Goal: Contribute content: Add original content to the website for others to see

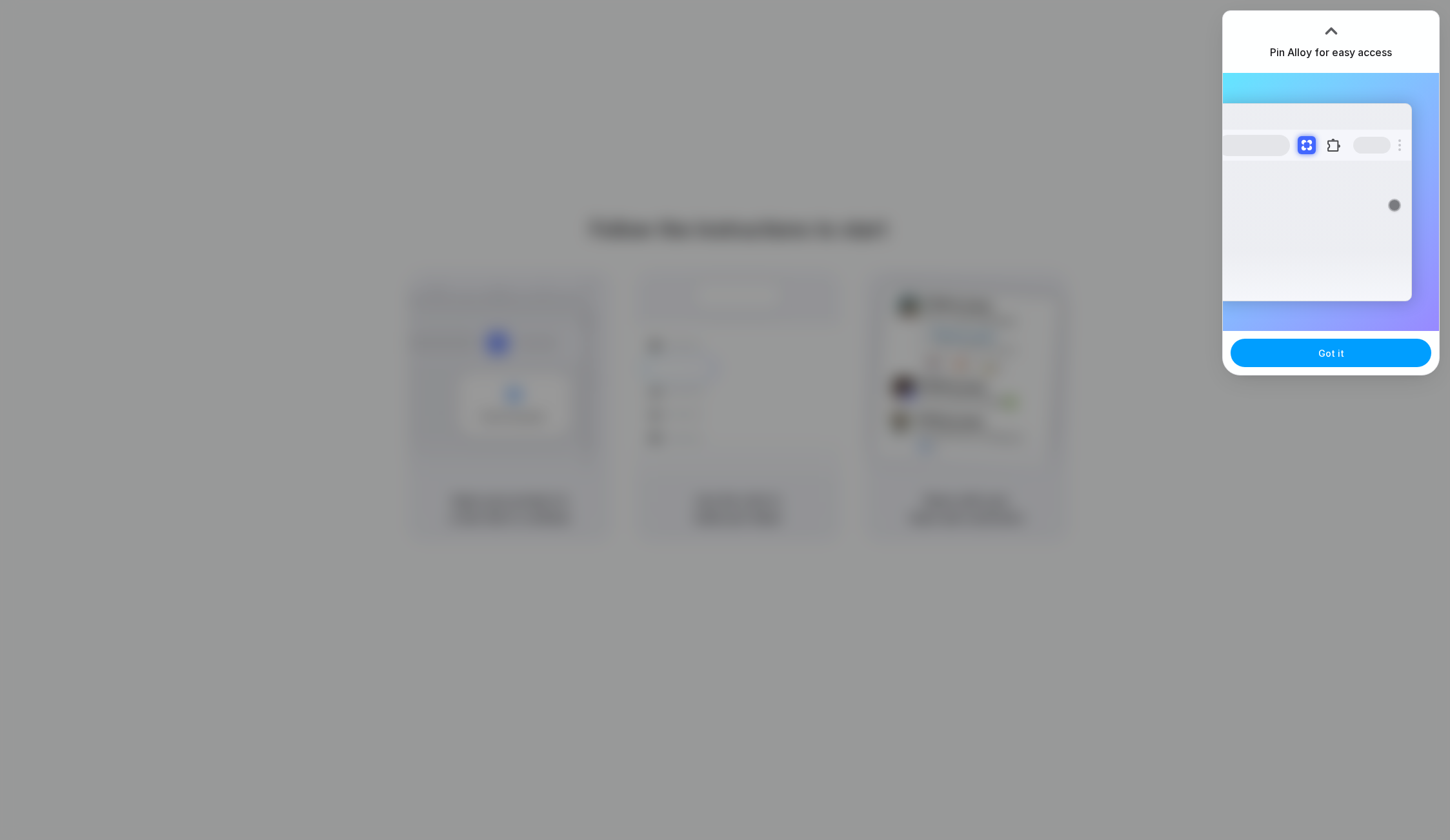
click at [1331, 357] on span "Got it" at bounding box center [1331, 353] width 26 height 13
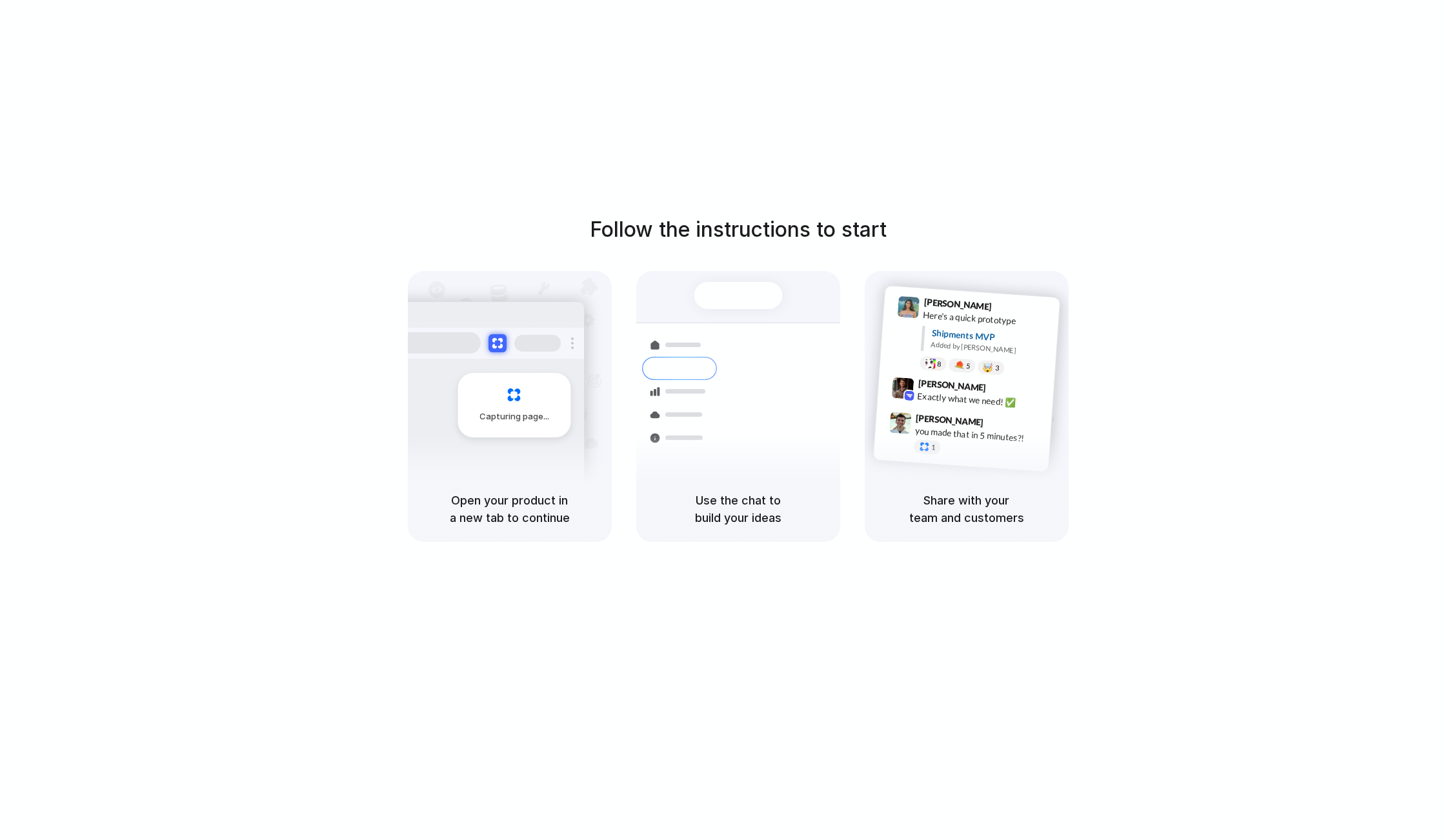
click at [1164, 87] on div "Follow the instructions to start Capturing page Open your product in a new tab …" at bounding box center [738, 433] width 1476 height 866
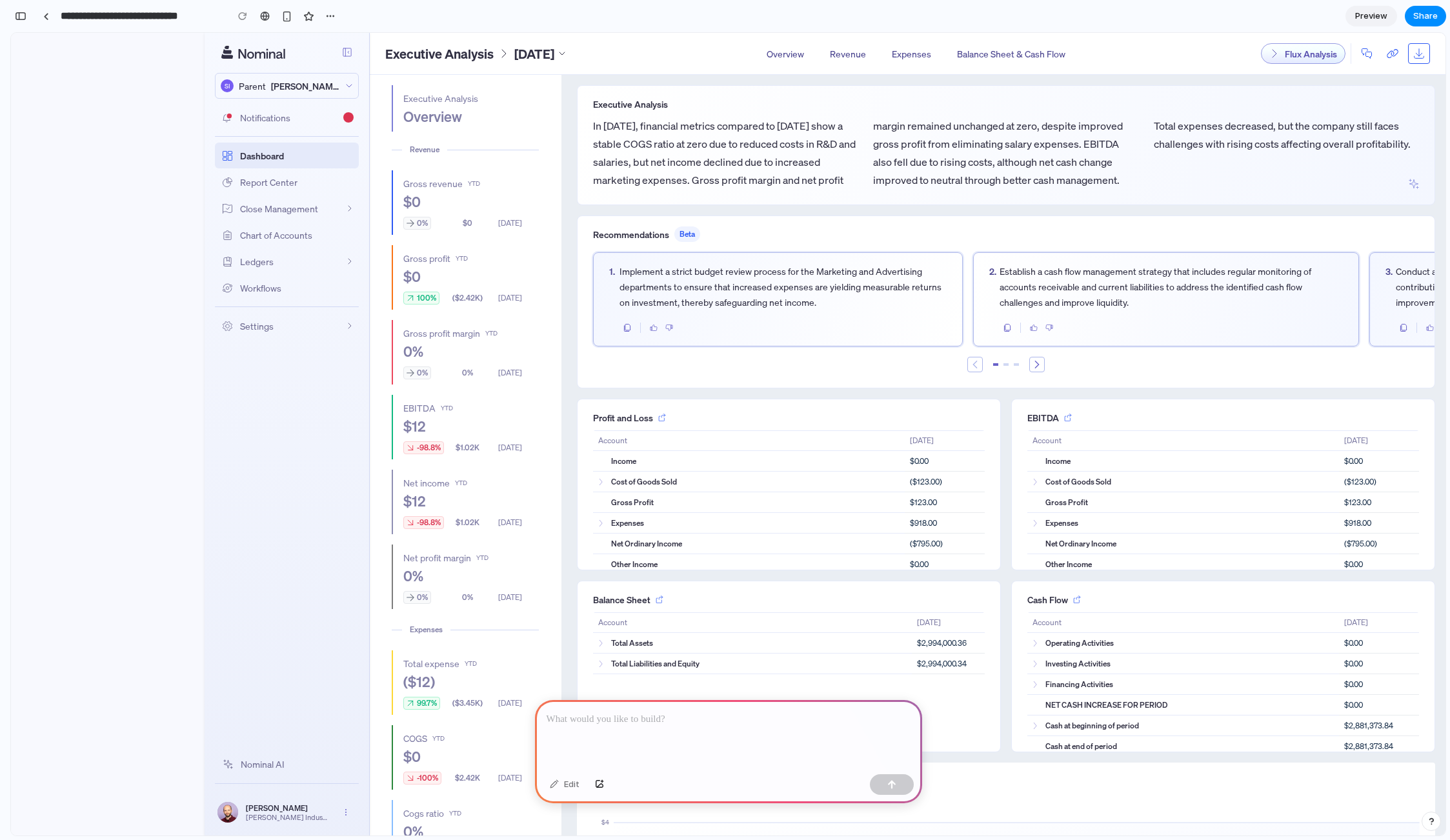
click at [783, 718] on p at bounding box center [728, 719] width 364 height 15
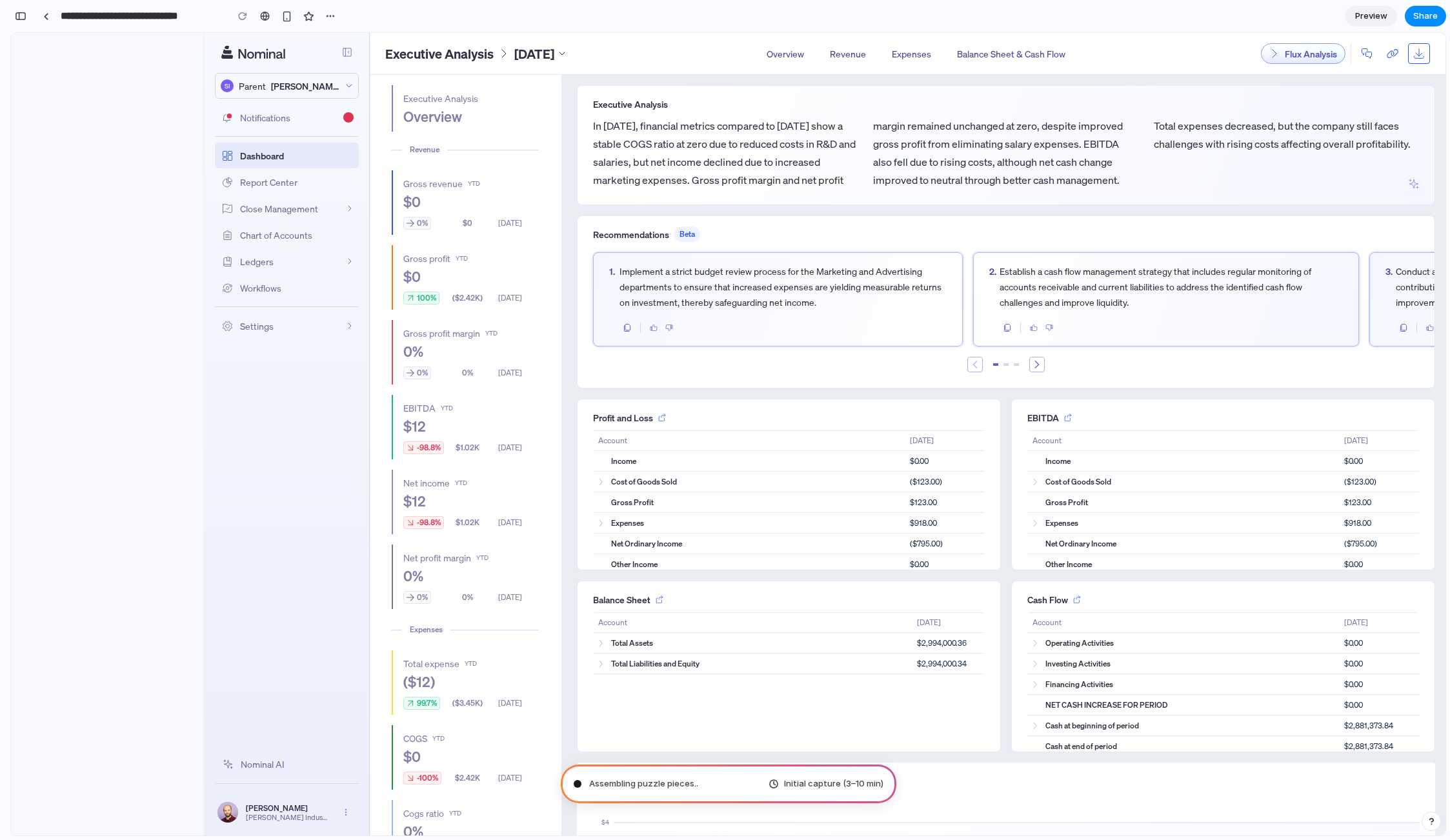
type input "**********"
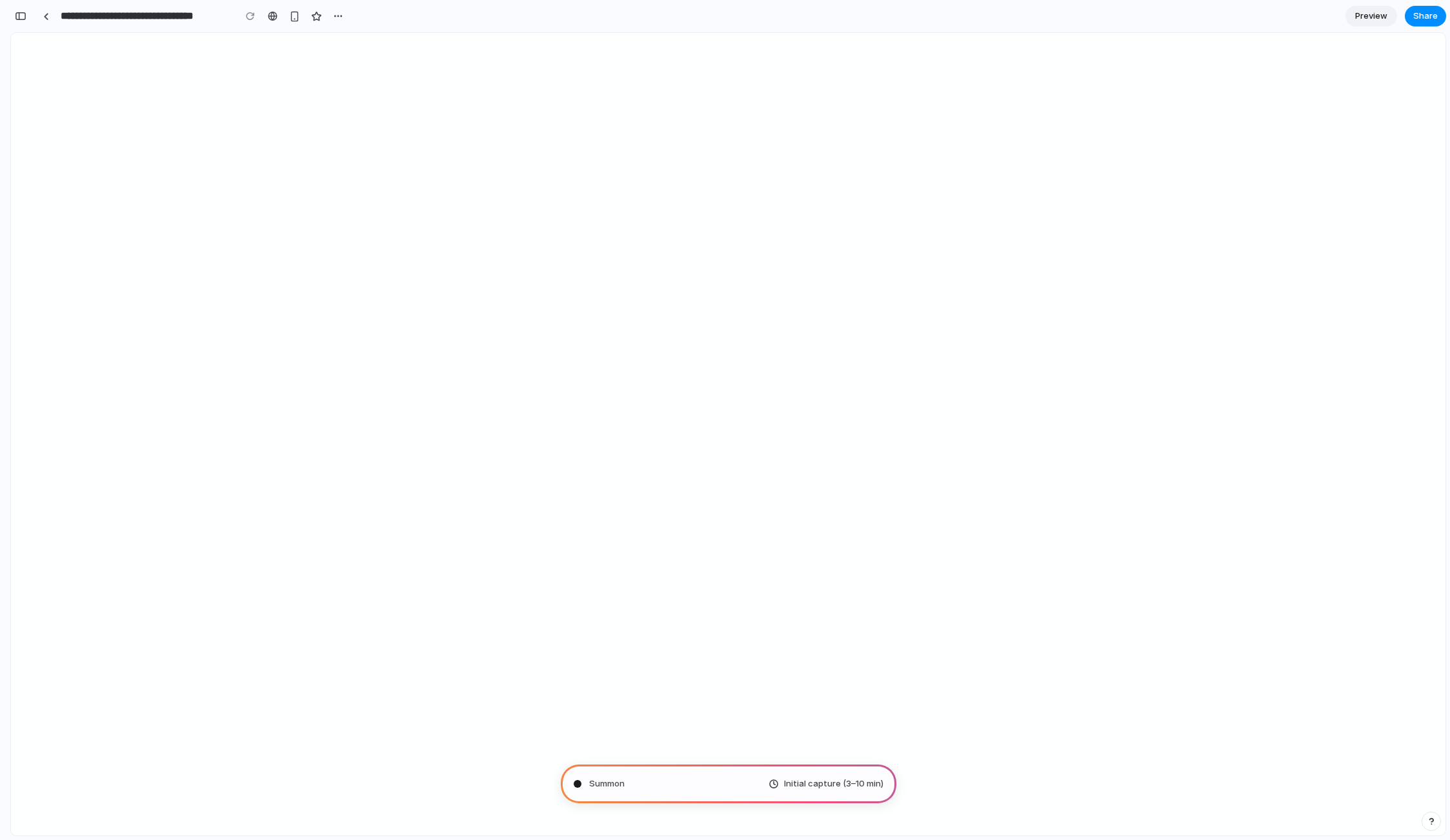
scroll to position [257, 0]
click at [1358, 19] on span "Preview" at bounding box center [1371, 17] width 32 height 13
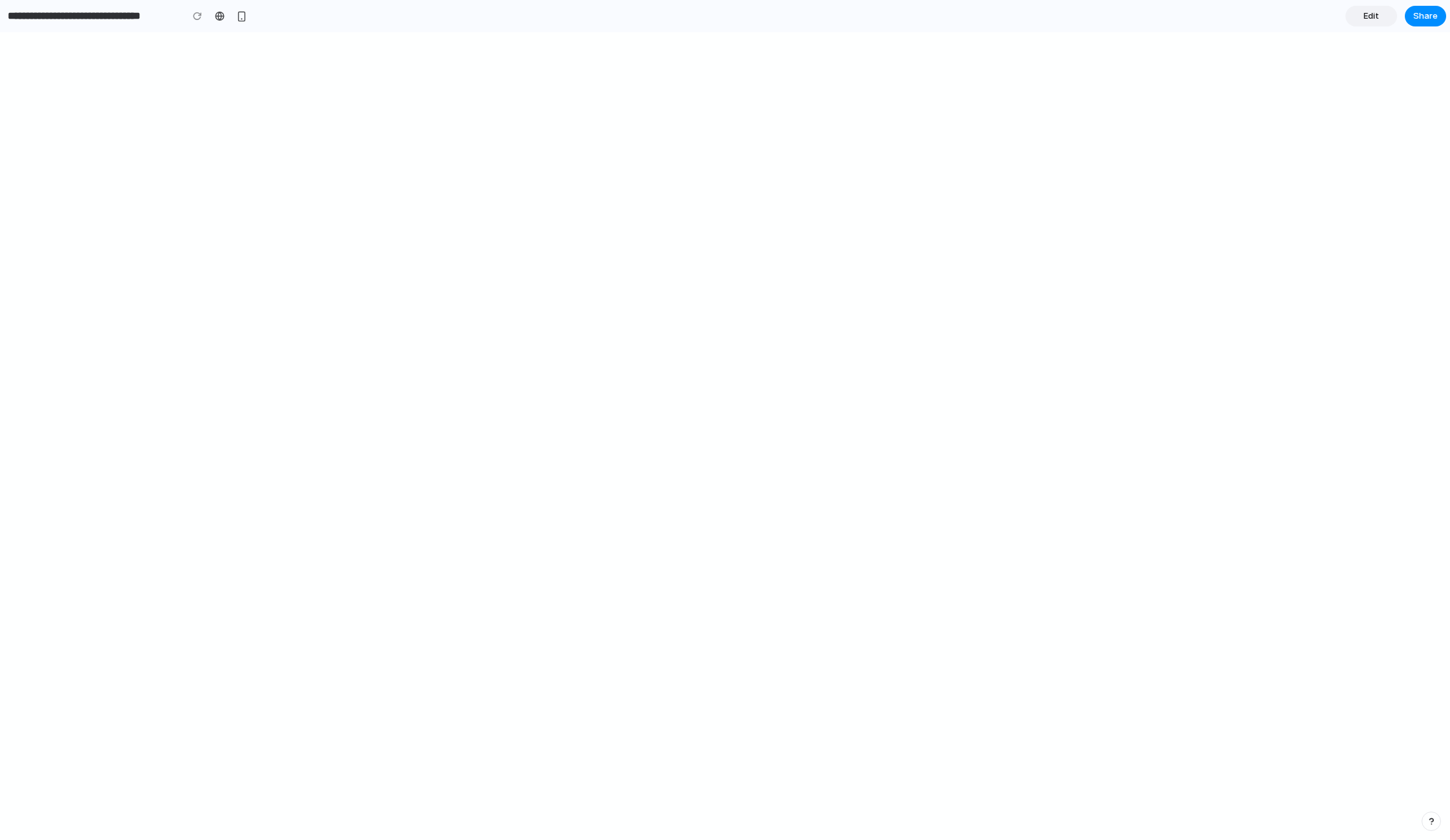
click at [1373, 20] on span "Edit" at bounding box center [1371, 17] width 15 height 13
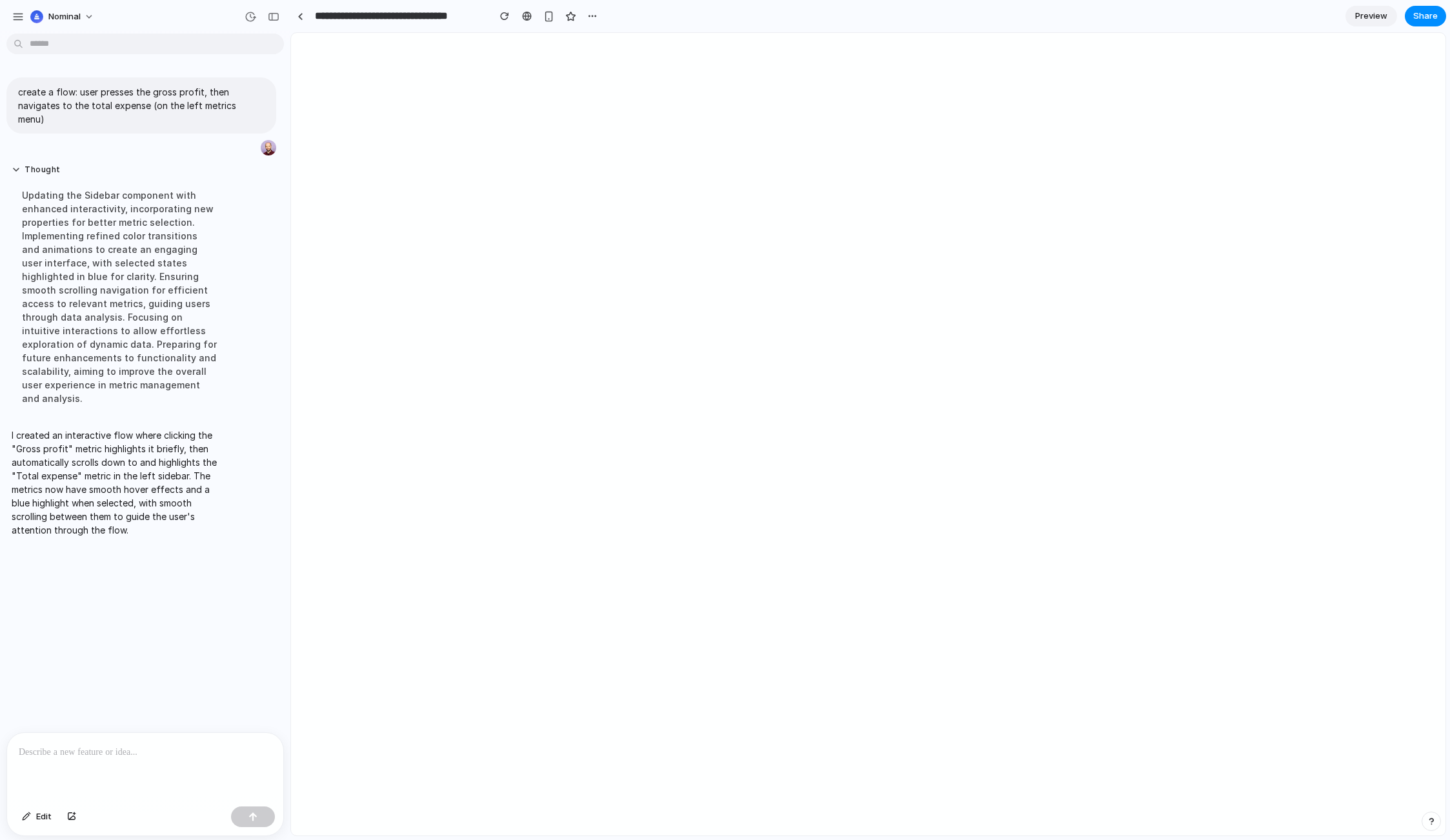
click at [131, 429] on p "I created an interactive flow where clicking the "Gross profit" metric highligh…" at bounding box center [120, 483] width 216 height 108
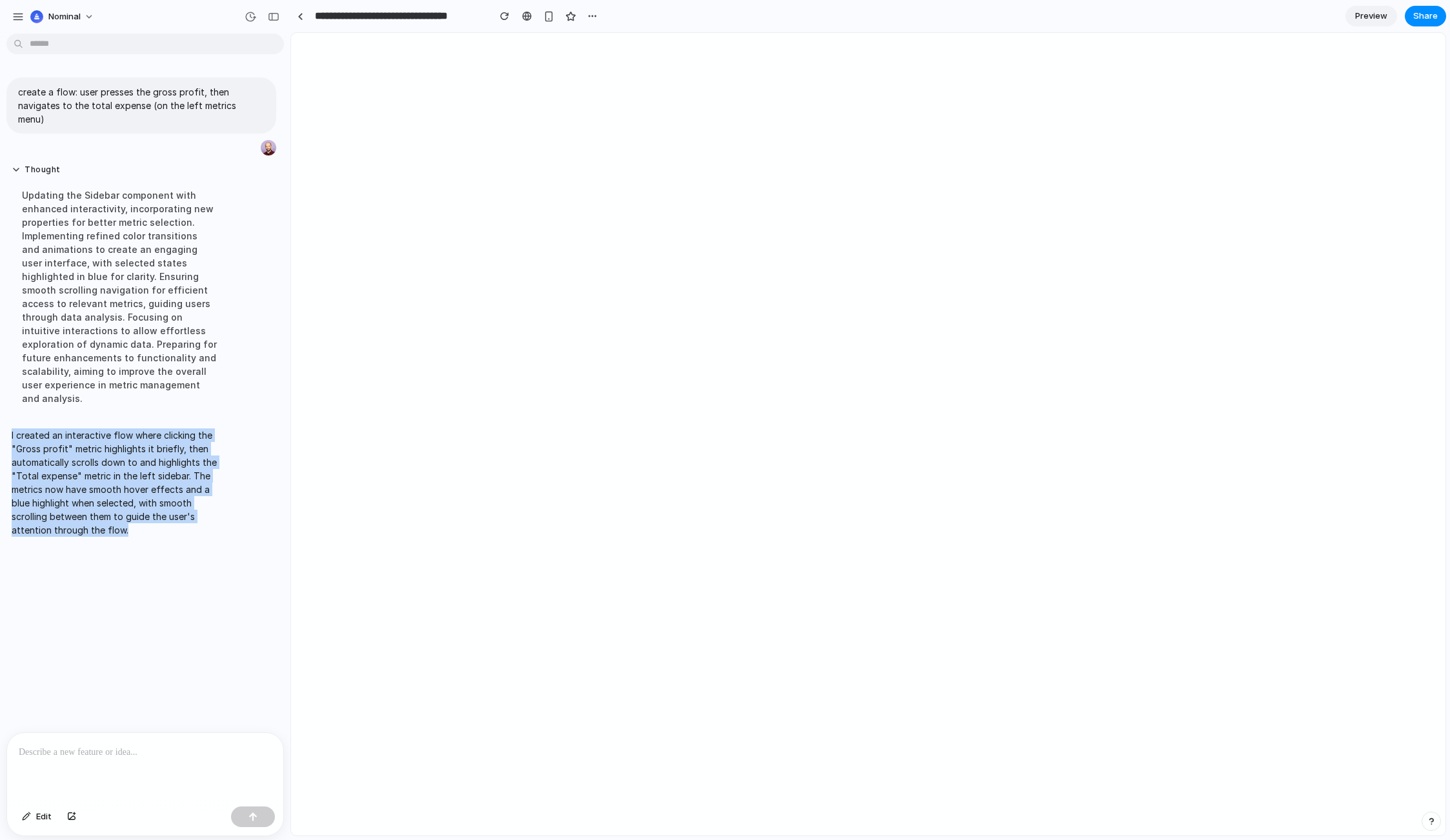
click at [131, 429] on p "I created an interactive flow where clicking the "Gross profit" metric highligh…" at bounding box center [120, 483] width 216 height 108
click at [159, 506] on p "I created an interactive flow where clicking the "Gross profit" metric highligh…" at bounding box center [120, 483] width 216 height 108
drag, startPoint x: 159, startPoint y: 501, endPoint x: 119, endPoint y: 401, distance: 107.7
click at [119, 429] on p "I created an interactive flow where clicking the "Gross profit" metric highligh…" at bounding box center [120, 483] width 216 height 108
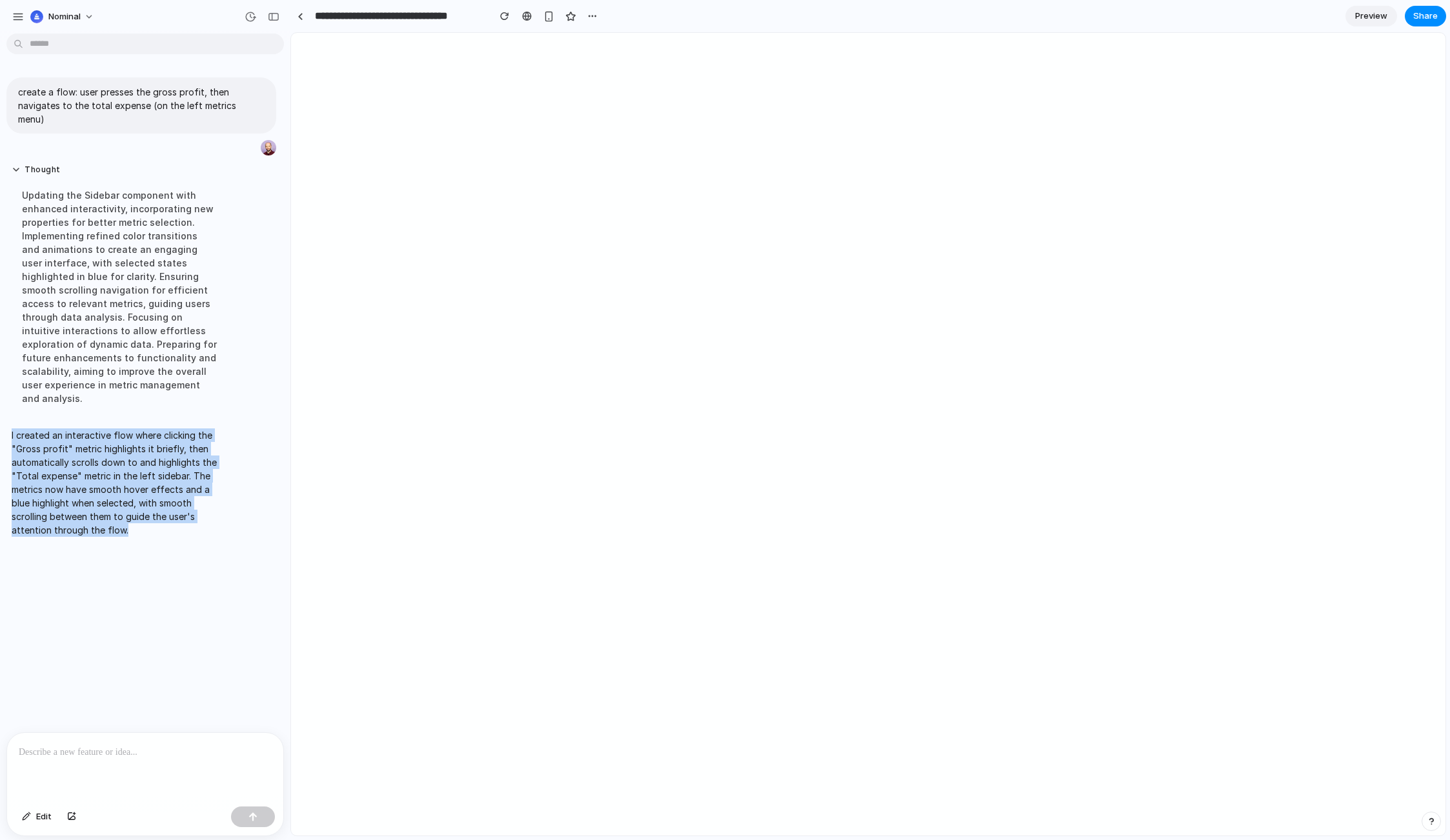
drag, startPoint x: 135, startPoint y: 507, endPoint x: 95, endPoint y: 401, distance: 113.3
click at [95, 429] on p "I created an interactive flow where clicking the "Gross profit" metric highligh…" at bounding box center [120, 483] width 216 height 108
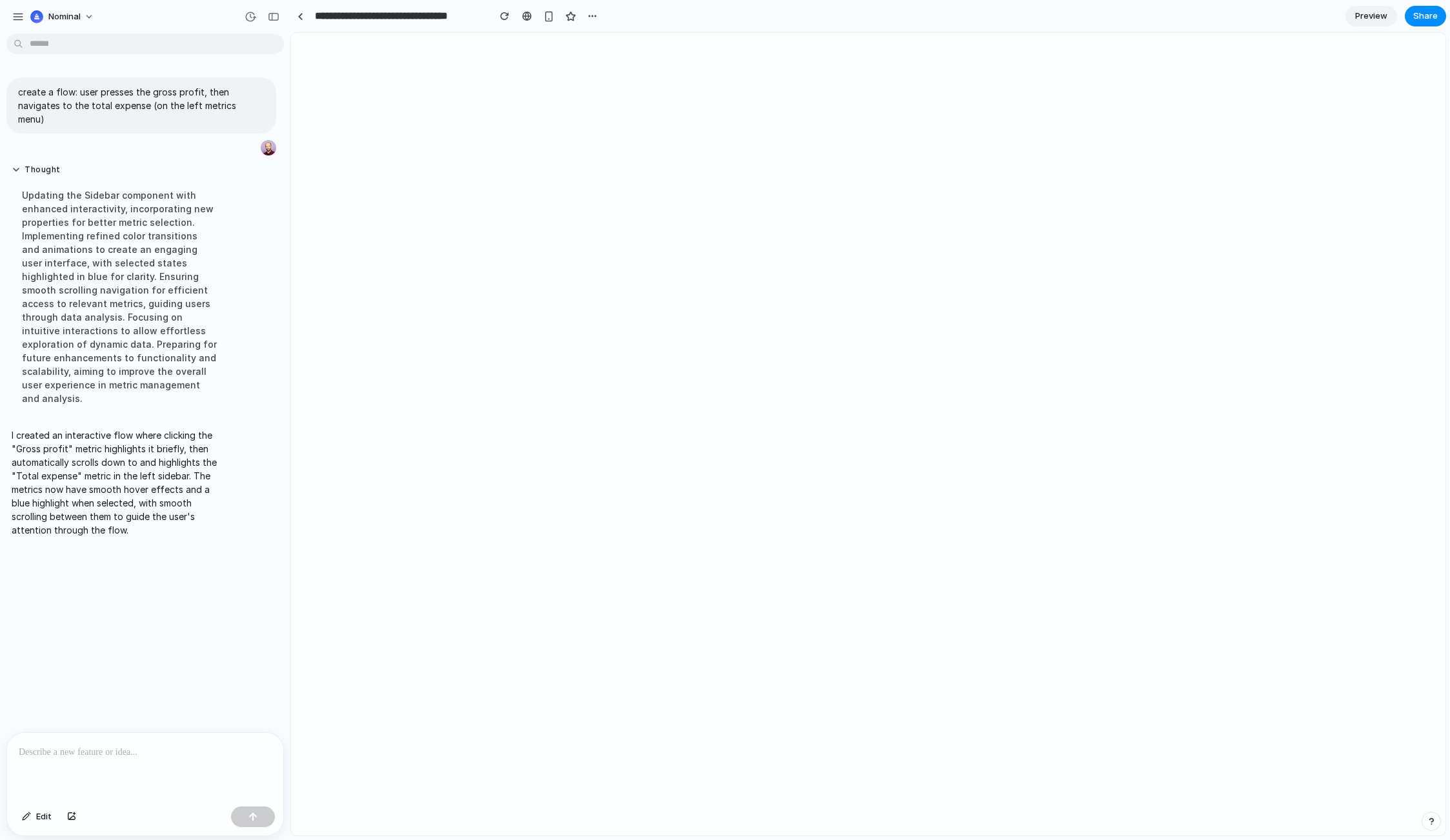
click at [71, 756] on div at bounding box center [146, 767] width 277 height 68
click at [170, 763] on div "**********" at bounding box center [146, 759] width 277 height 84
click at [170, 749] on p "**********" at bounding box center [142, 744] width 248 height 31
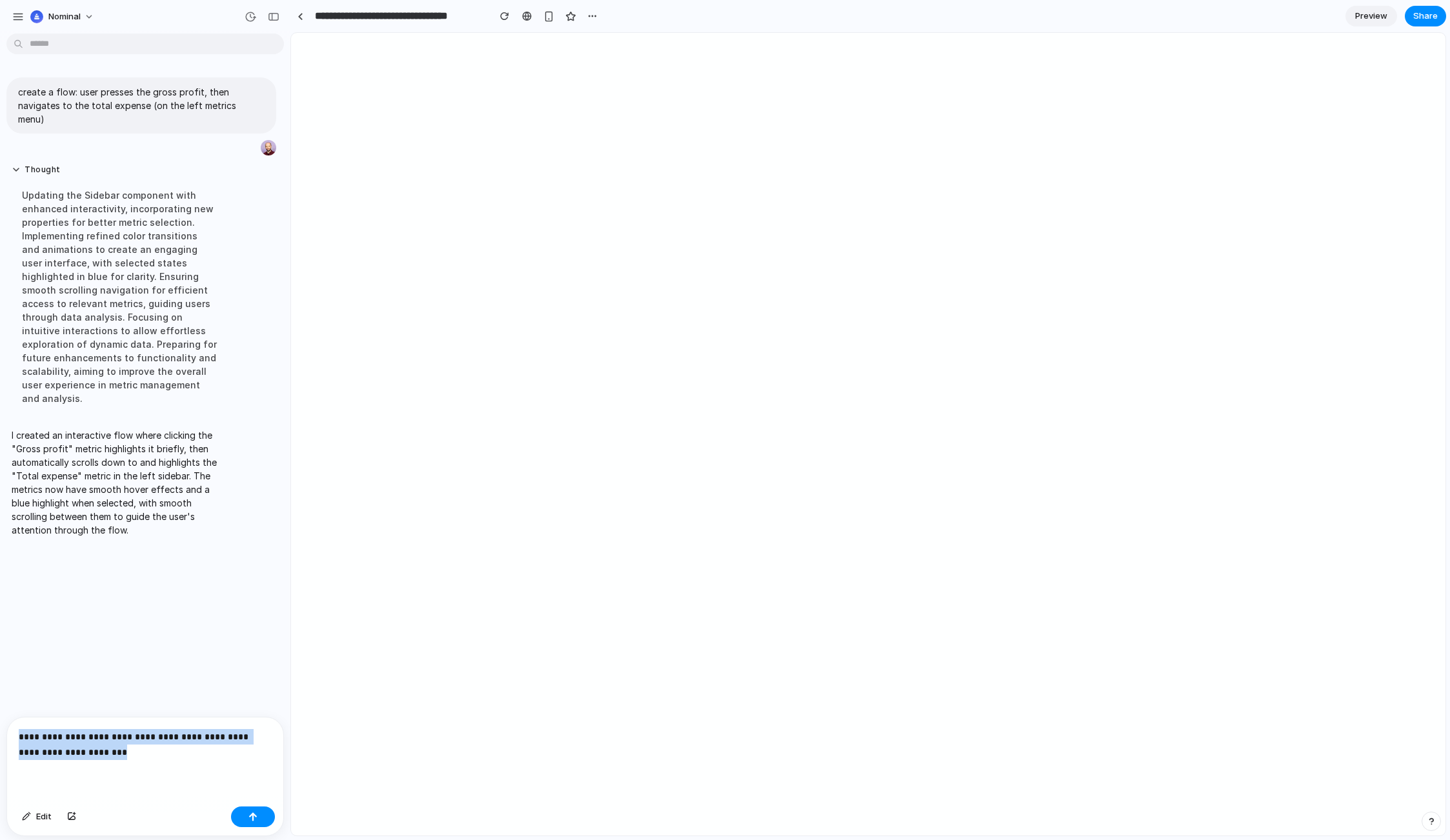
click at [146, 767] on div "**********" at bounding box center [146, 759] width 277 height 84
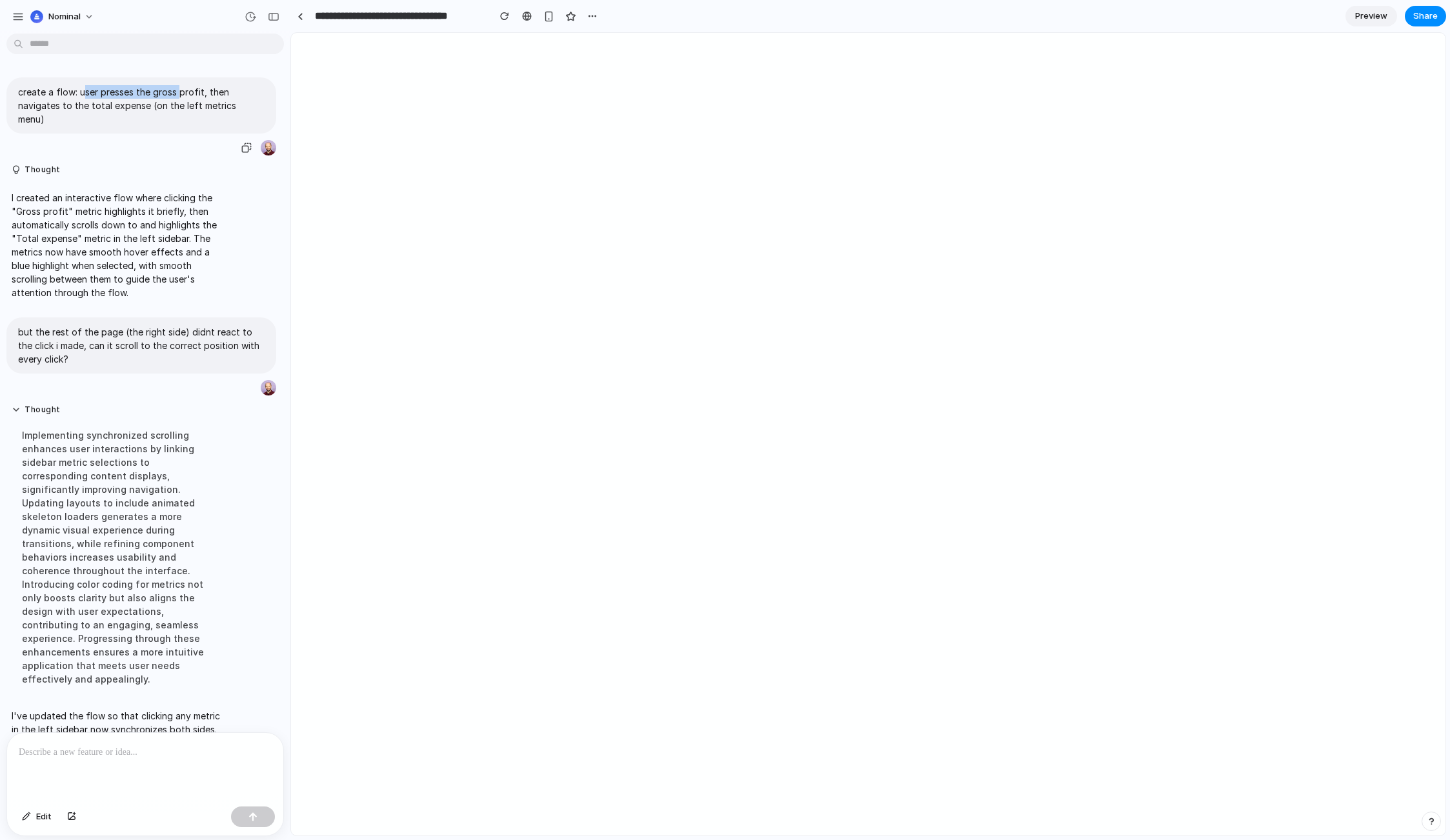
drag, startPoint x: 119, startPoint y: 89, endPoint x: 181, endPoint y: 89, distance: 62.0
click at [181, 89] on p "create a flow: user presses the gross profit, then navigates to the total expen…" at bounding box center [141, 105] width 247 height 40
click at [134, 107] on p "create a flow: user presses the gross profit, then navigates to the total expen…" at bounding box center [141, 105] width 247 height 40
click at [131, 760] on div at bounding box center [146, 767] width 277 height 68
click at [110, 767] on div at bounding box center [146, 767] width 277 height 68
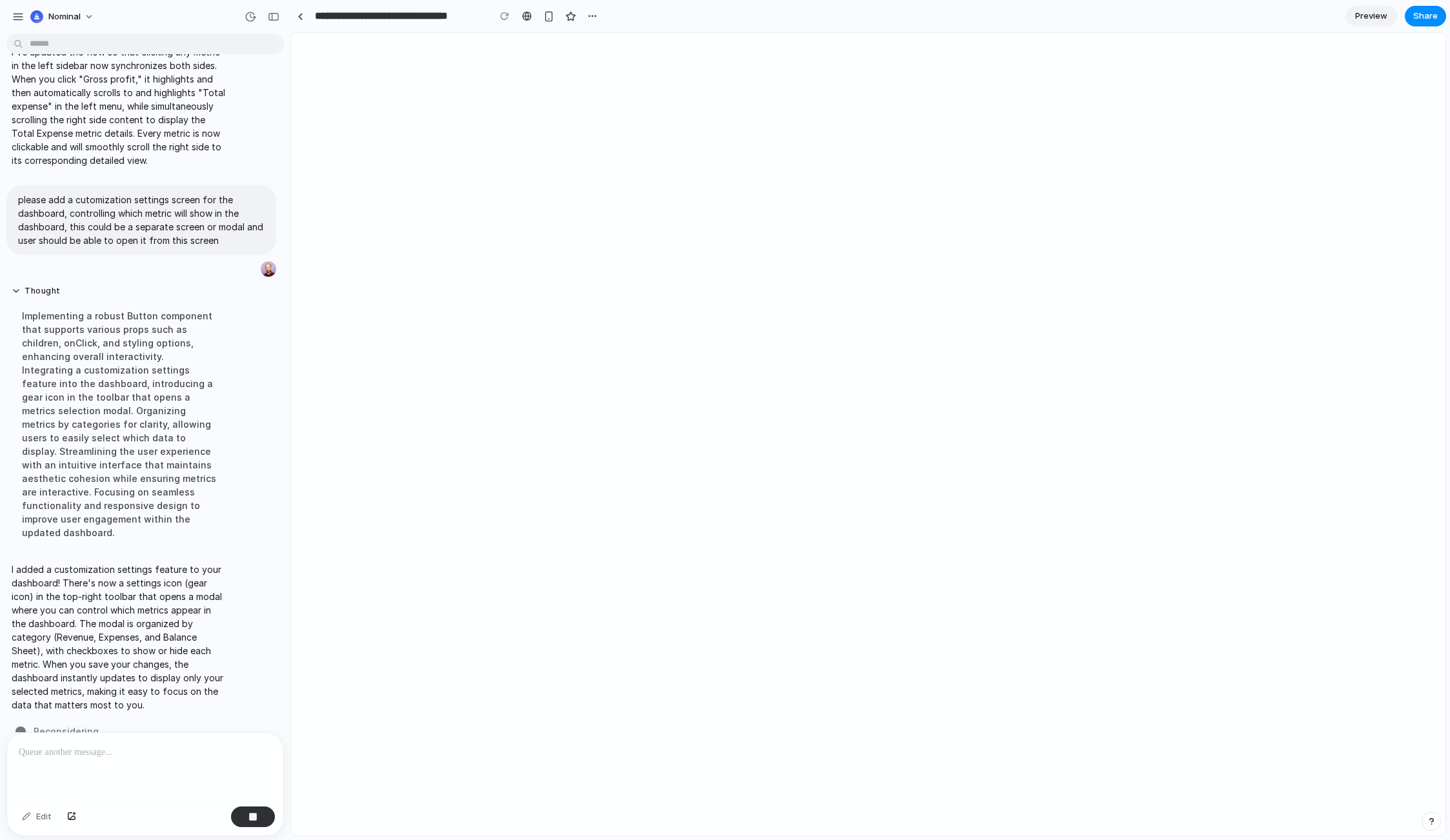
scroll to position [357, 0]
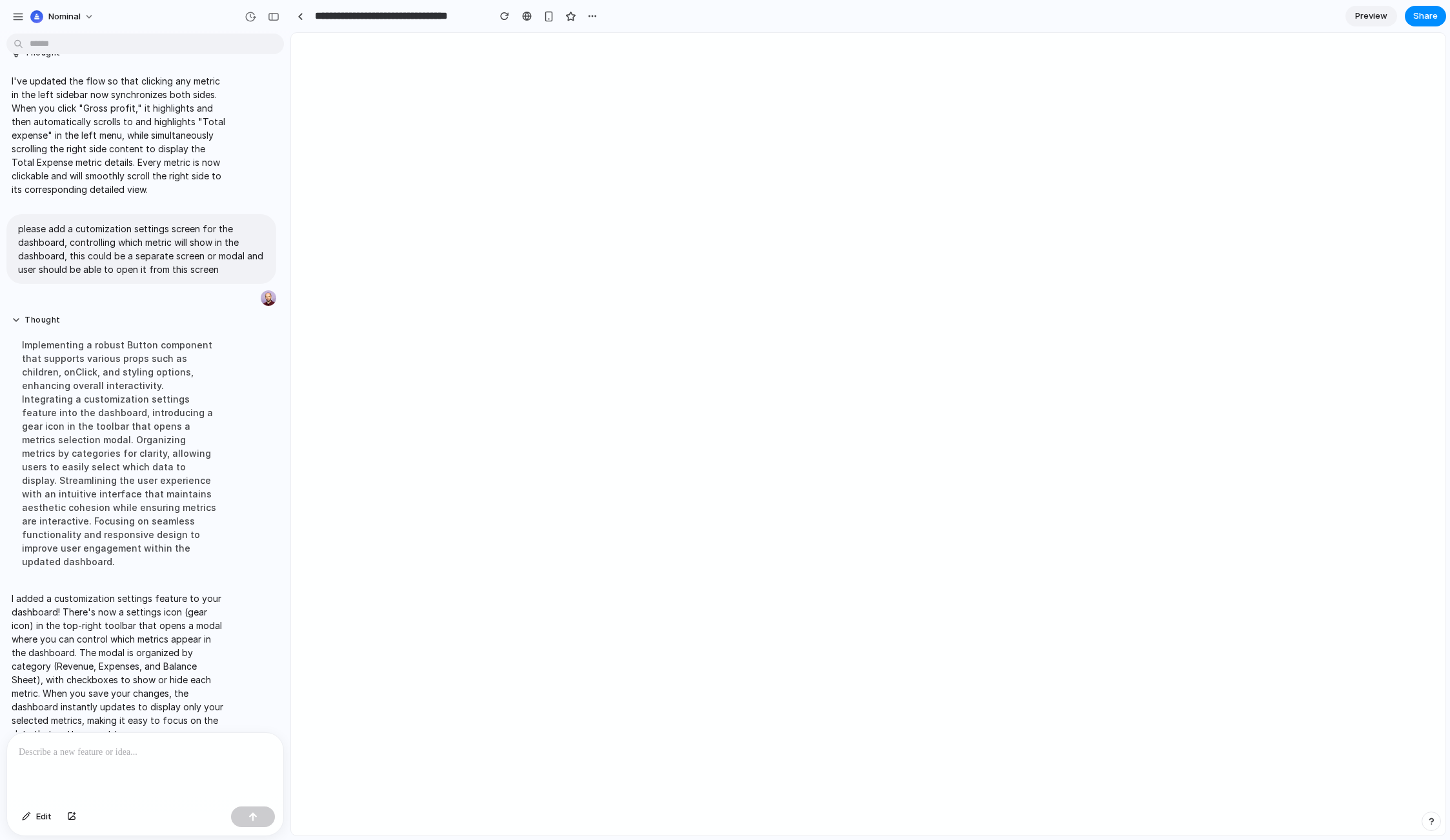
click at [169, 755] on div at bounding box center [146, 767] width 277 height 68
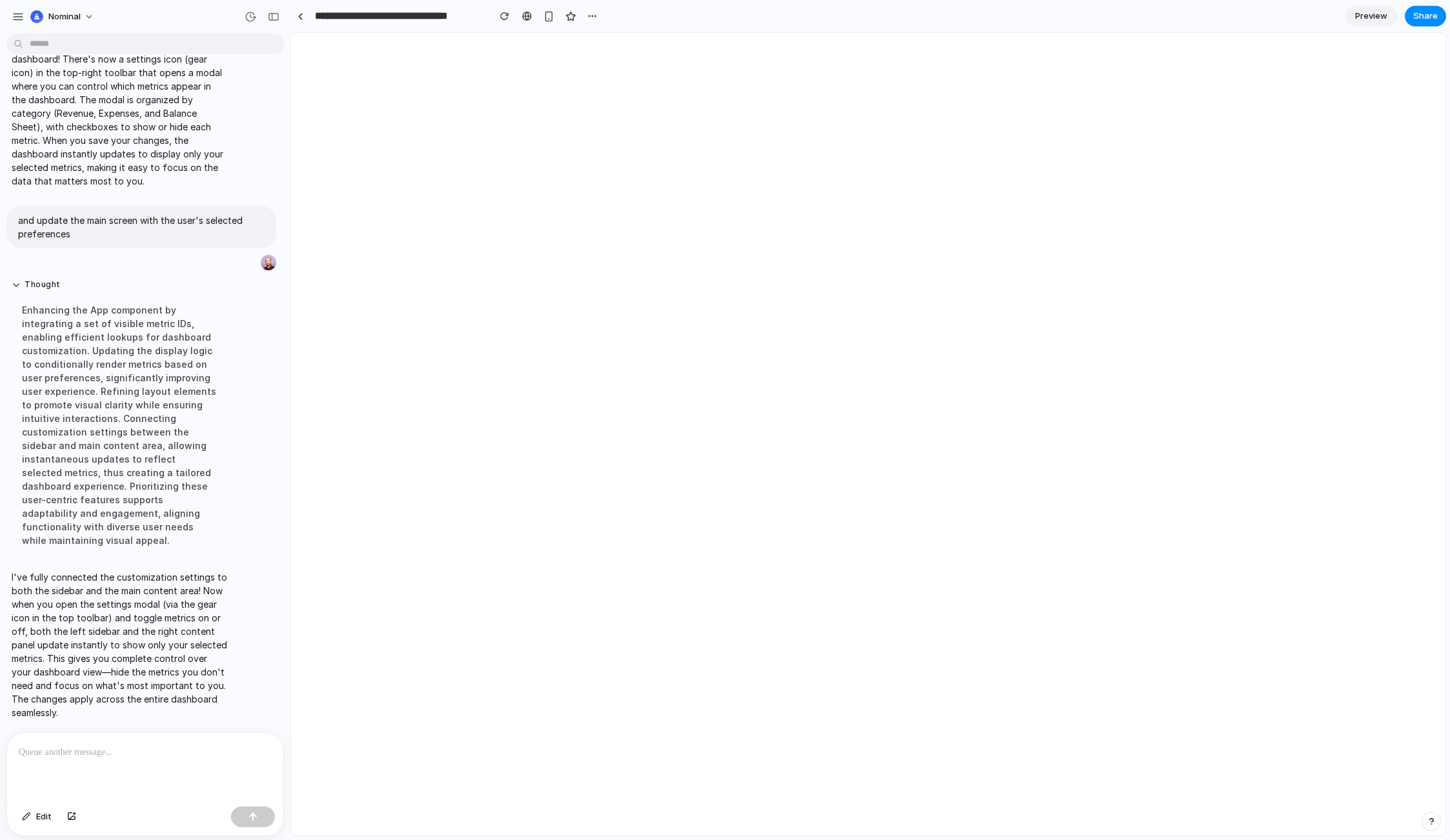
scroll to position [651, 0]
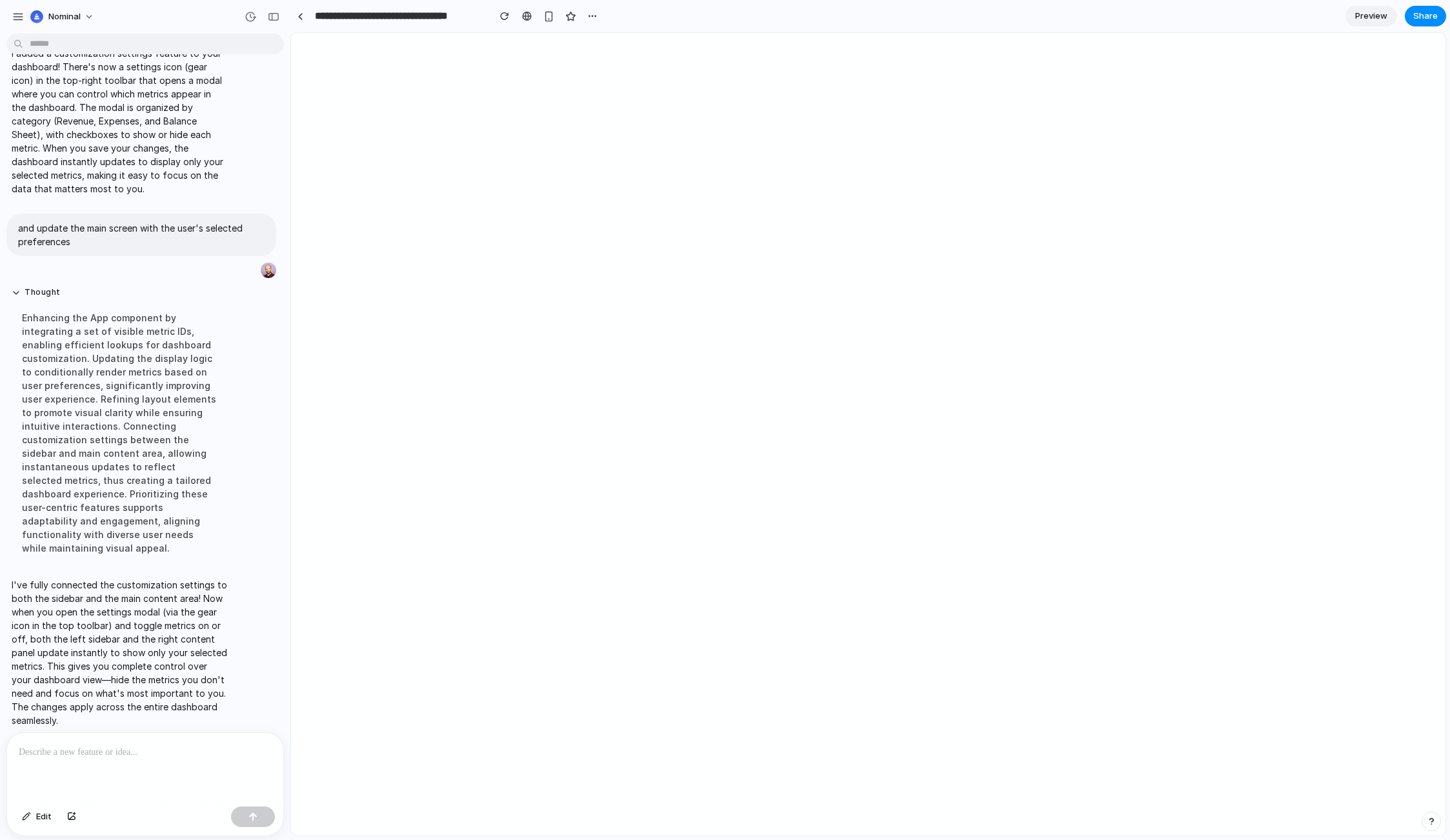
click at [165, 745] on p at bounding box center [142, 752] width 248 height 15
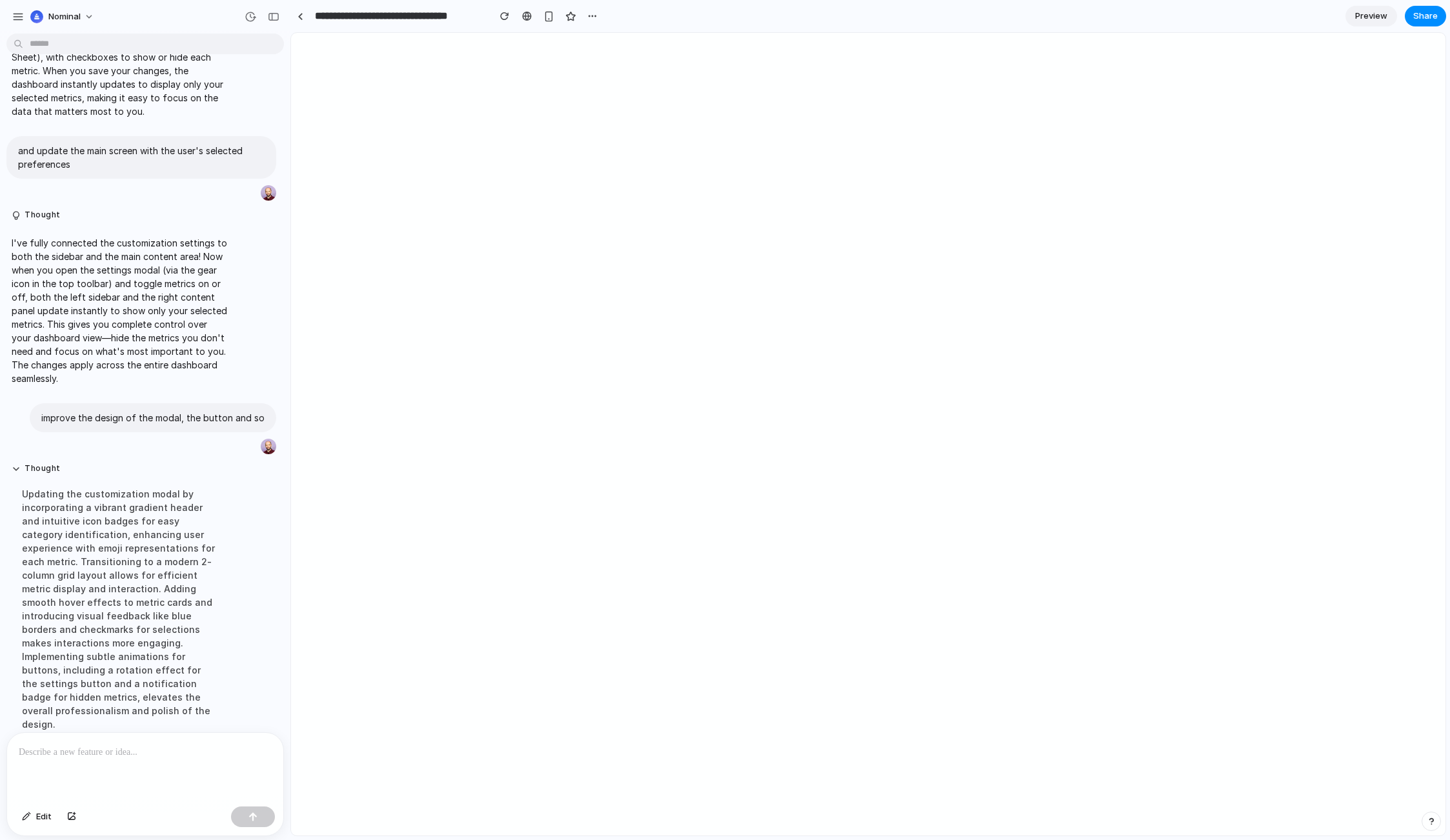
scroll to position [945, 0]
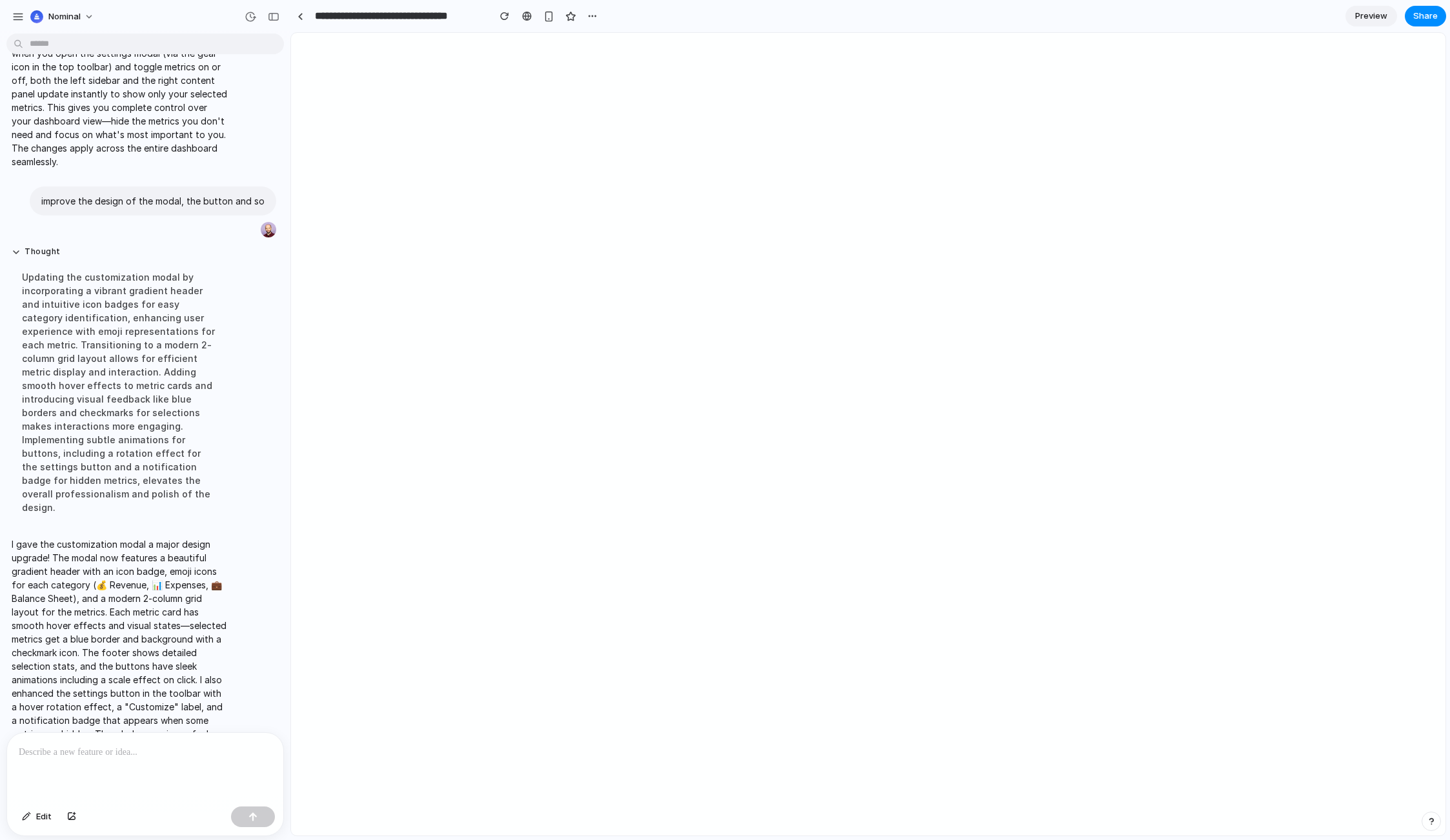
click at [69, 749] on p at bounding box center [142, 752] width 248 height 15
click at [269, 820] on button "button" at bounding box center [253, 817] width 44 height 21
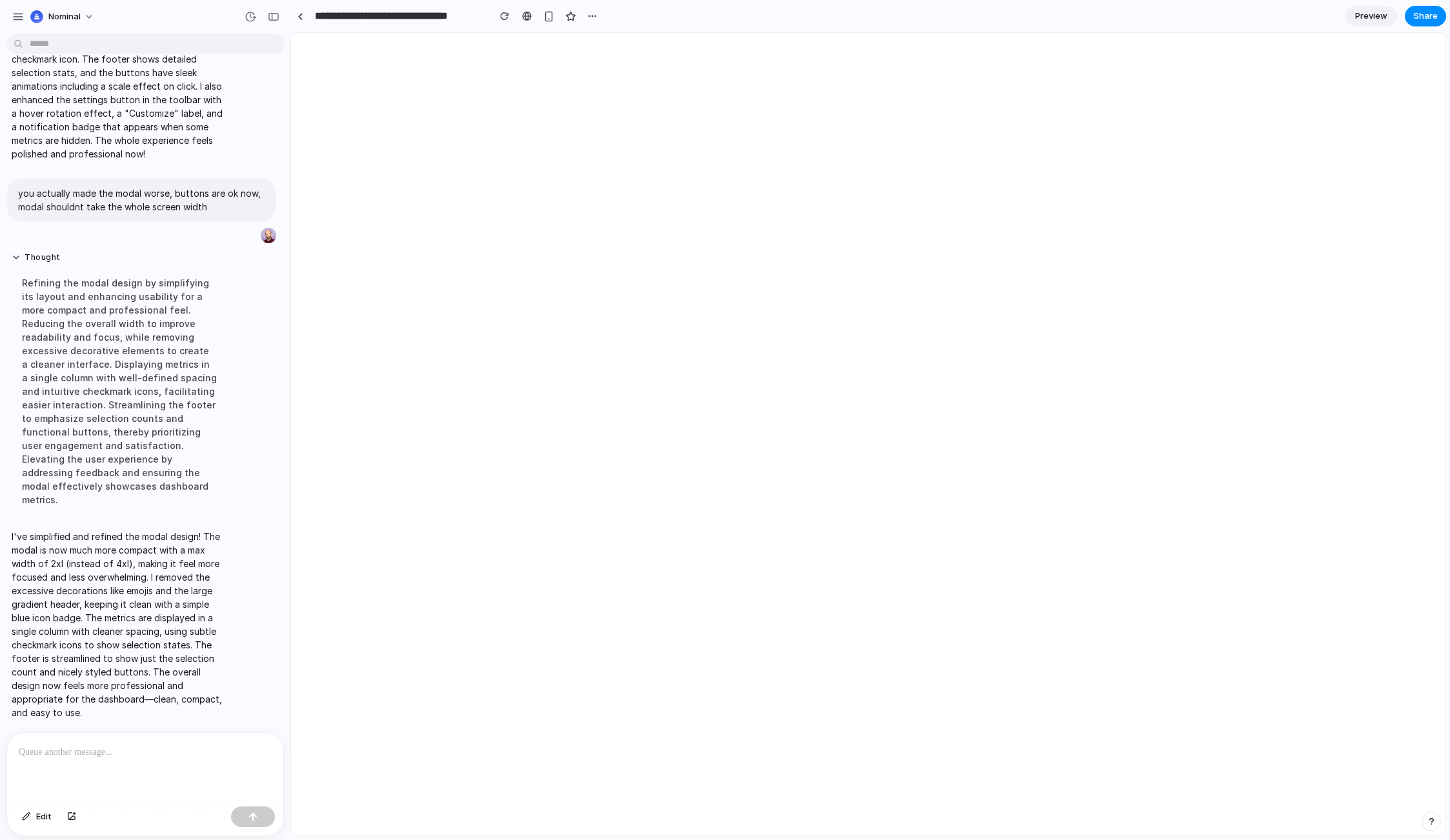
scroll to position [1253, 0]
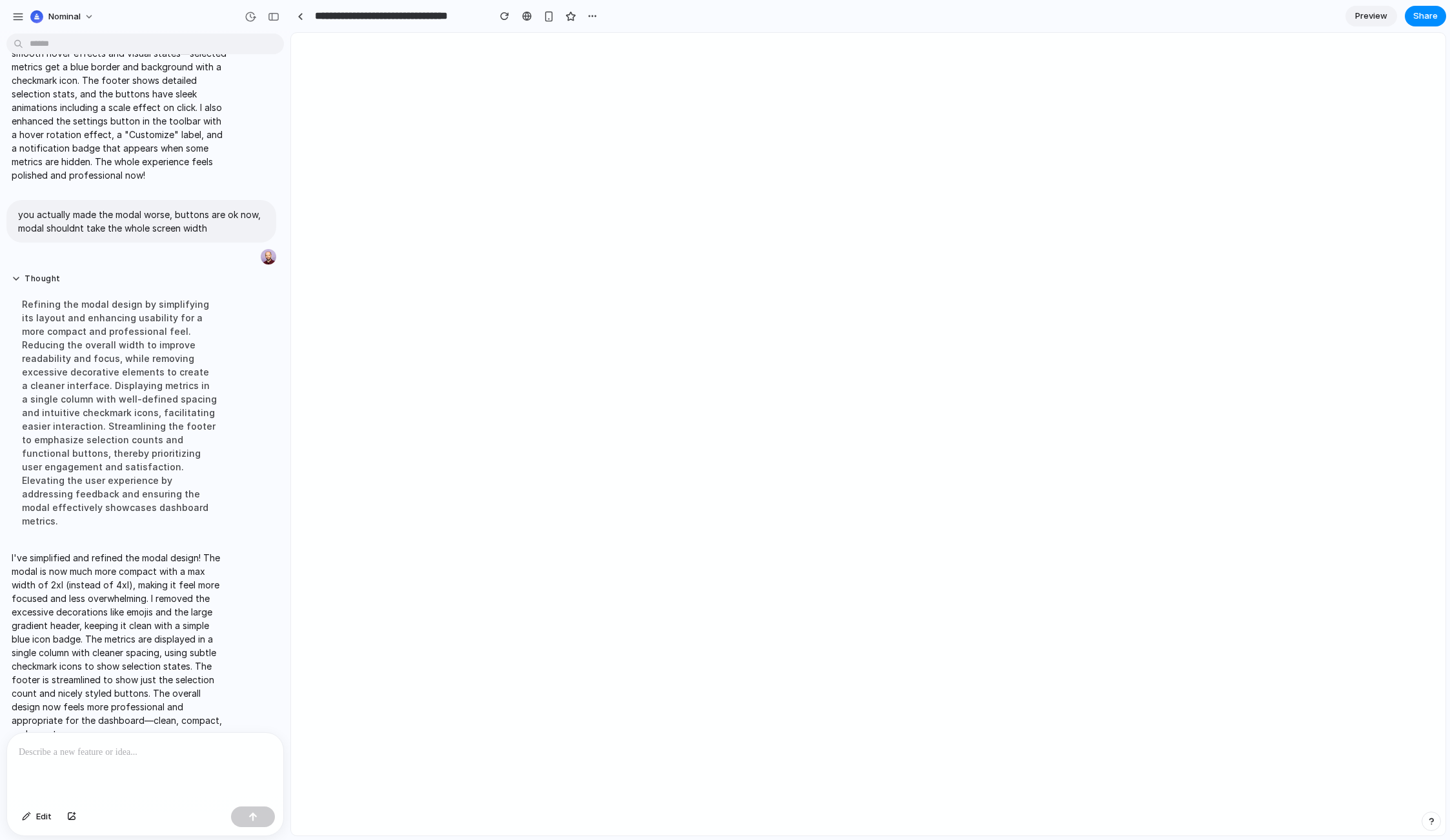
click at [91, 773] on div at bounding box center [146, 767] width 277 height 68
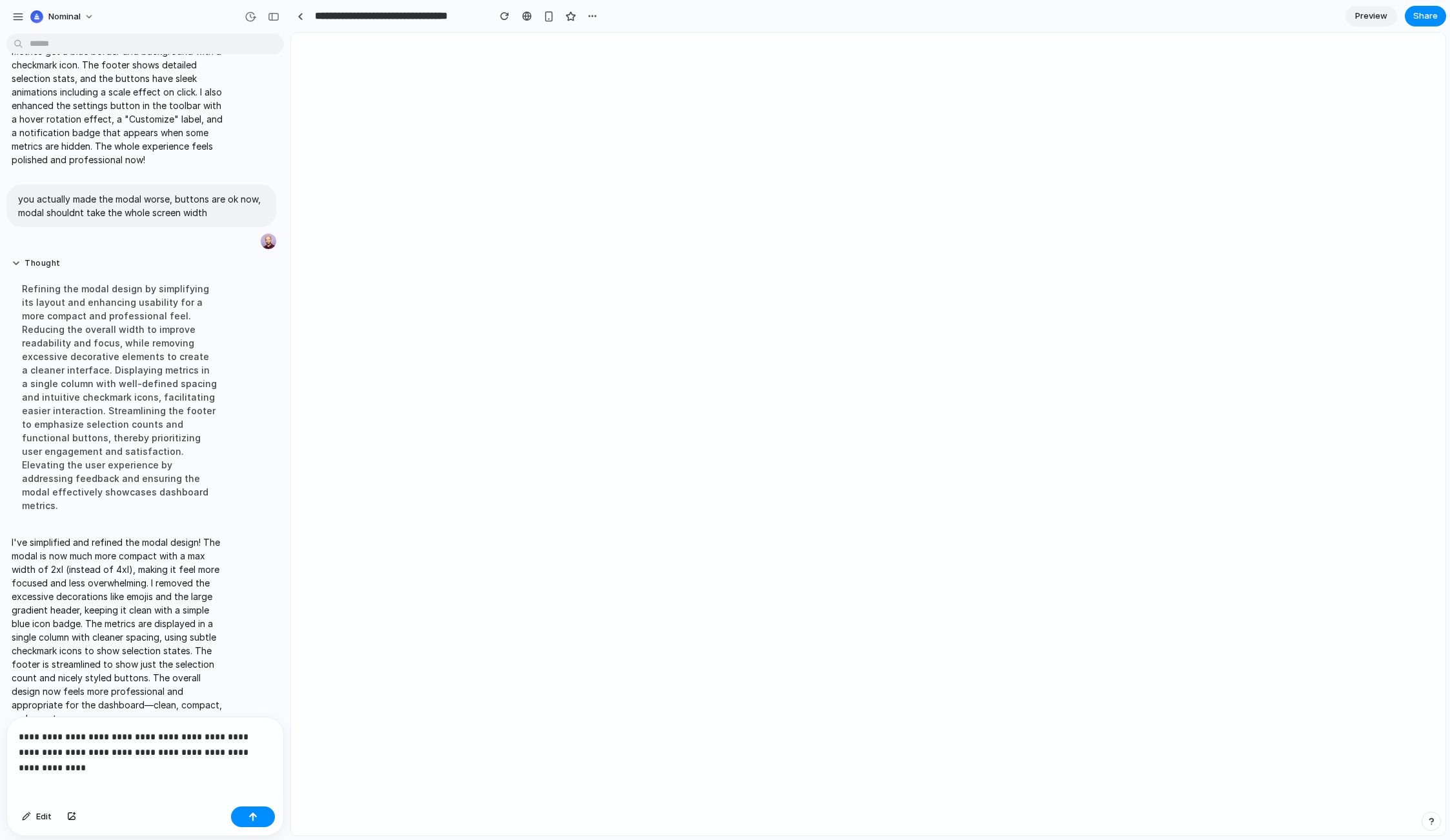
scroll to position [1282, 0]
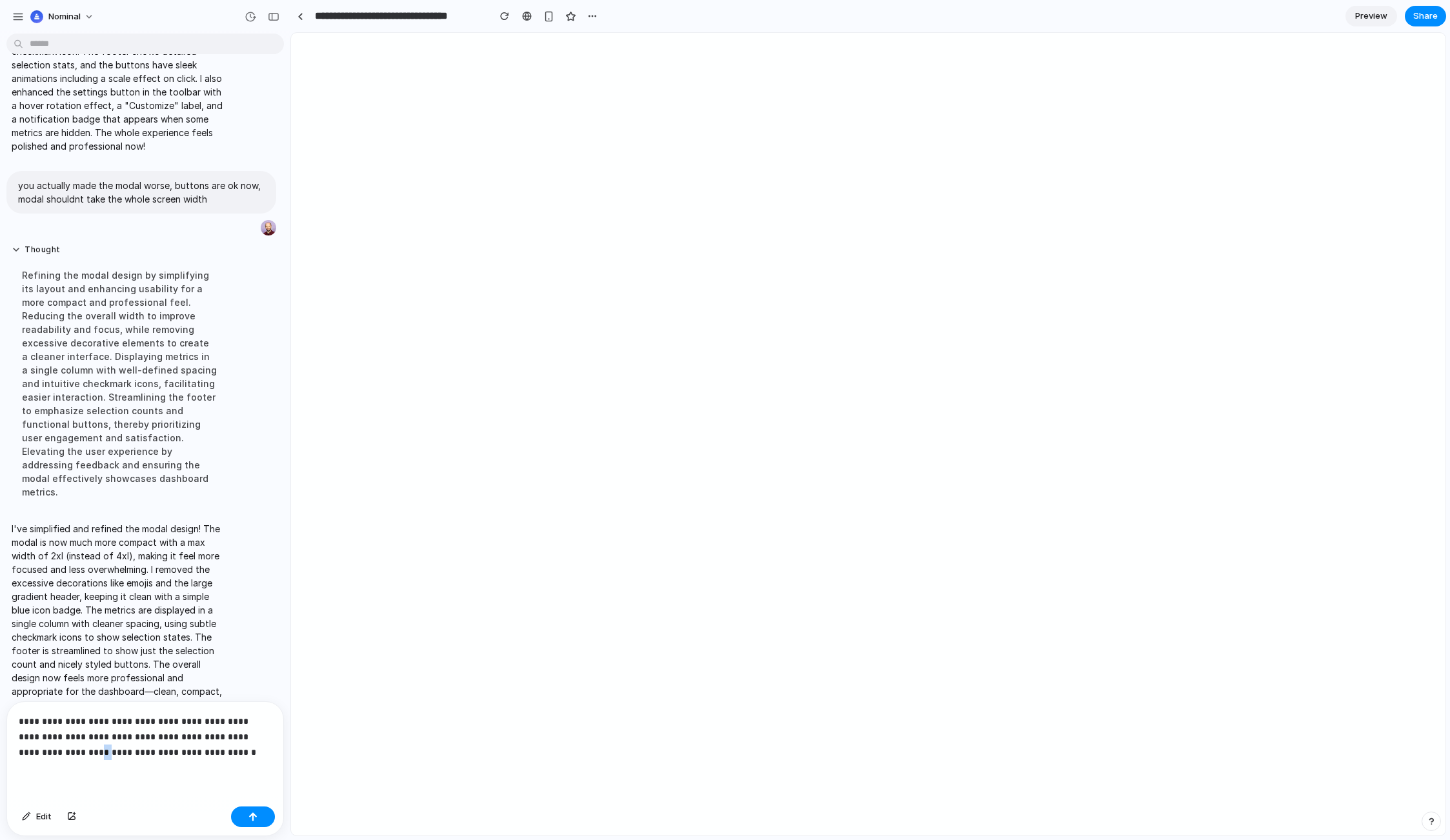
drag, startPoint x: 48, startPoint y: 746, endPoint x: 55, endPoint y: 749, distance: 7.6
click at [54, 749] on p "**********" at bounding box center [142, 737] width 248 height 46
click at [210, 764] on div "**********" at bounding box center [146, 751] width 277 height 99
click at [257, 817] on div "button" at bounding box center [253, 817] width 9 height 9
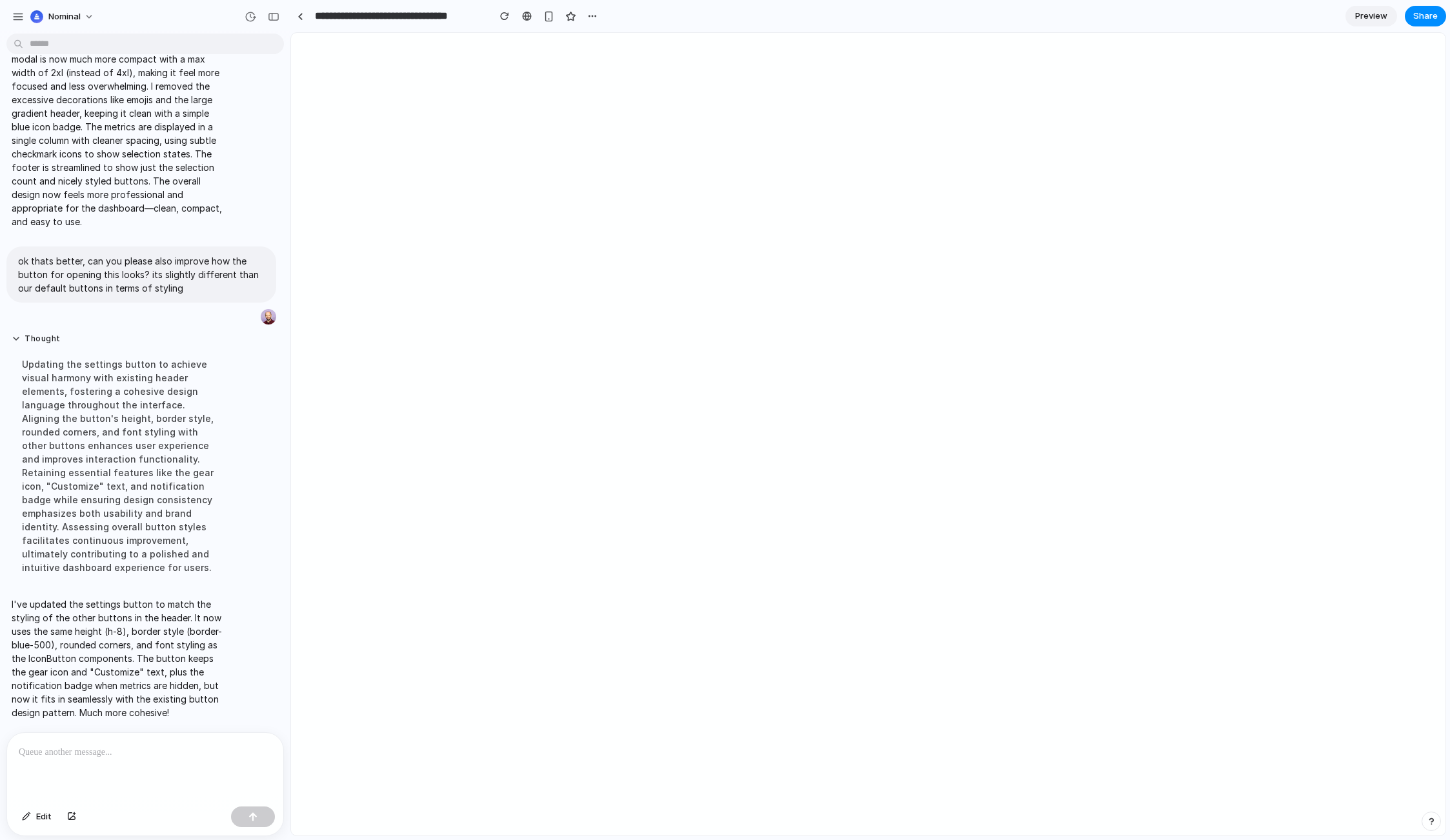
scroll to position [1506, 0]
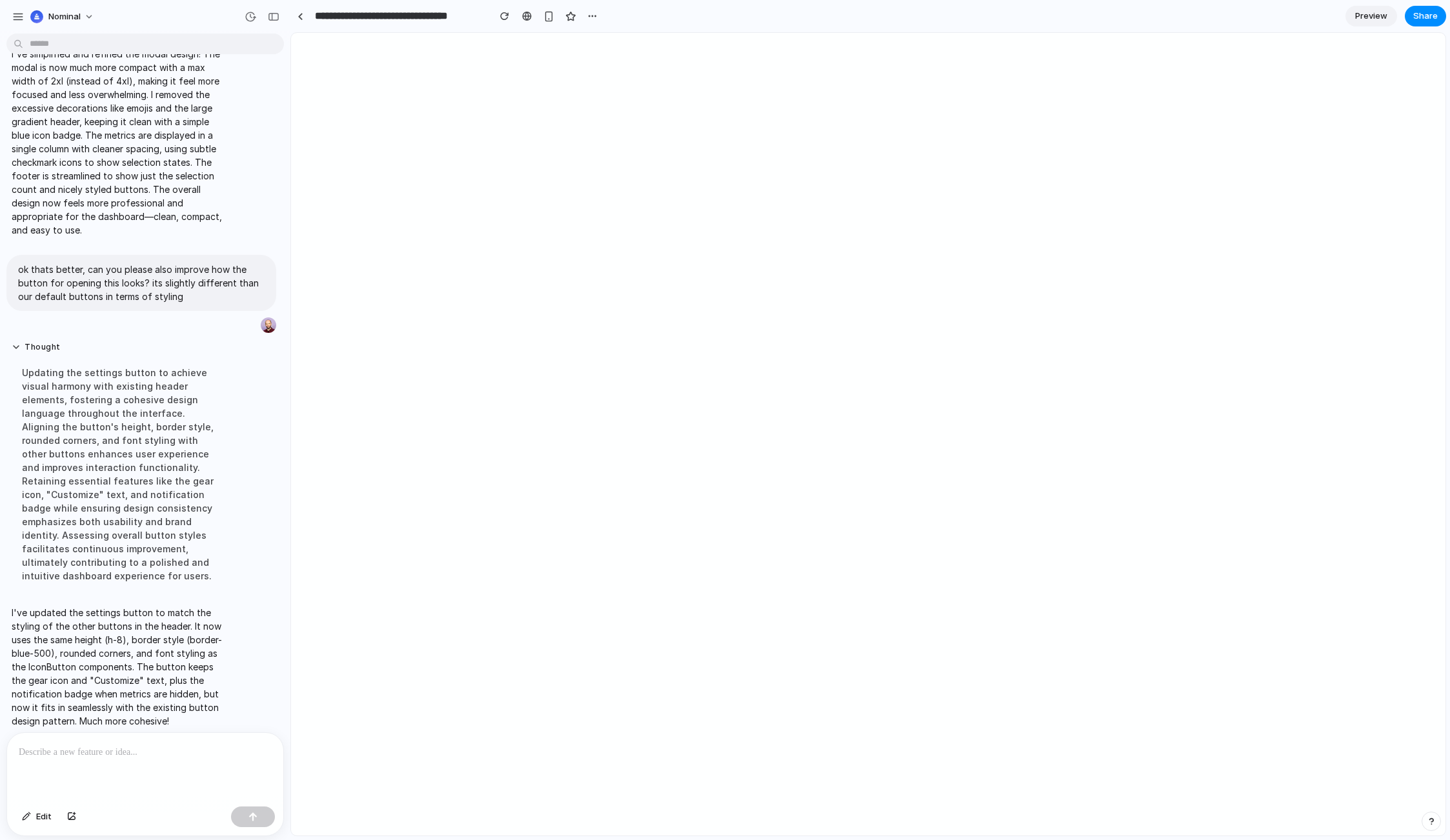
click at [146, 756] on div at bounding box center [146, 767] width 277 height 68
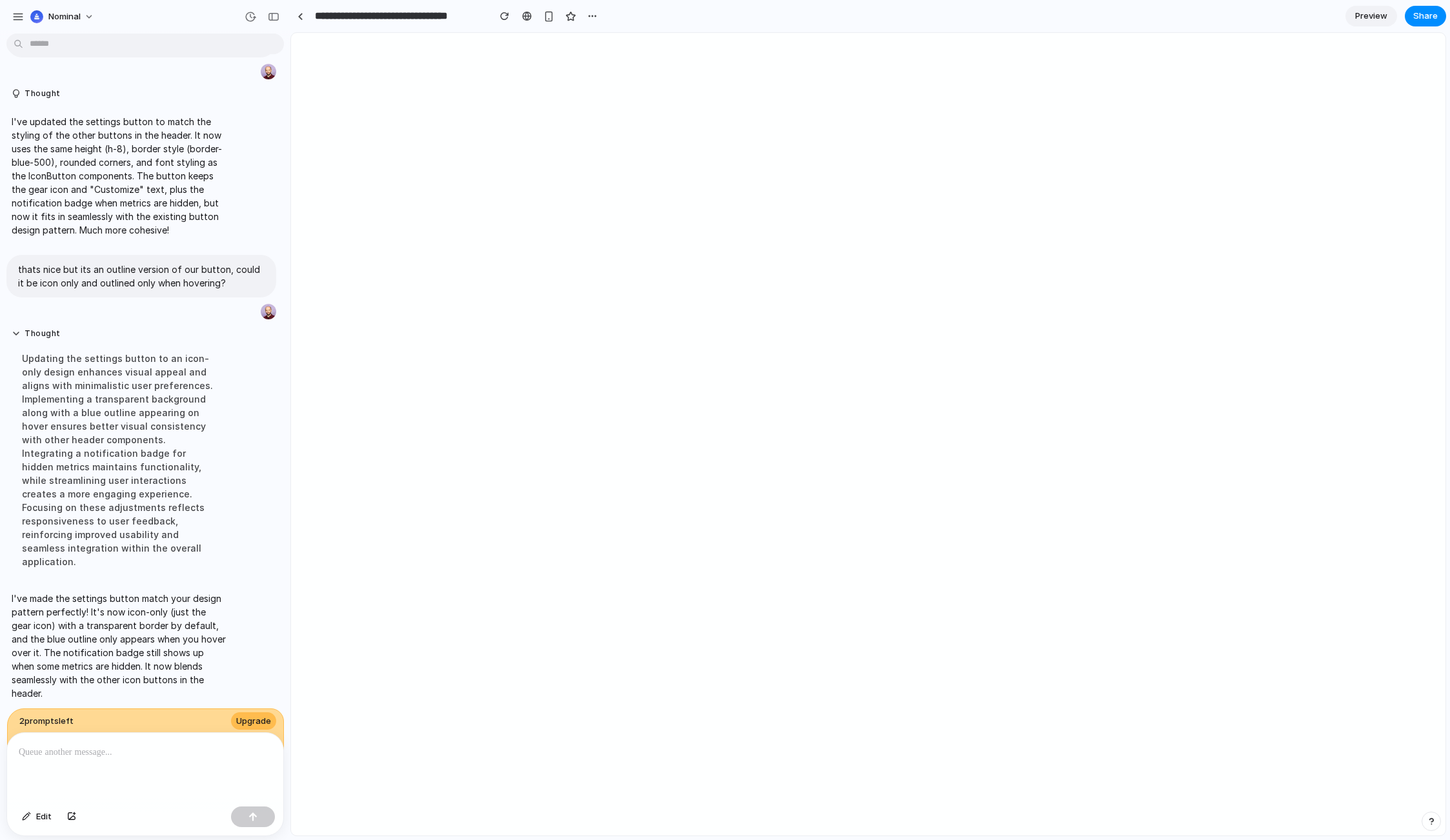
scroll to position [1731, 0]
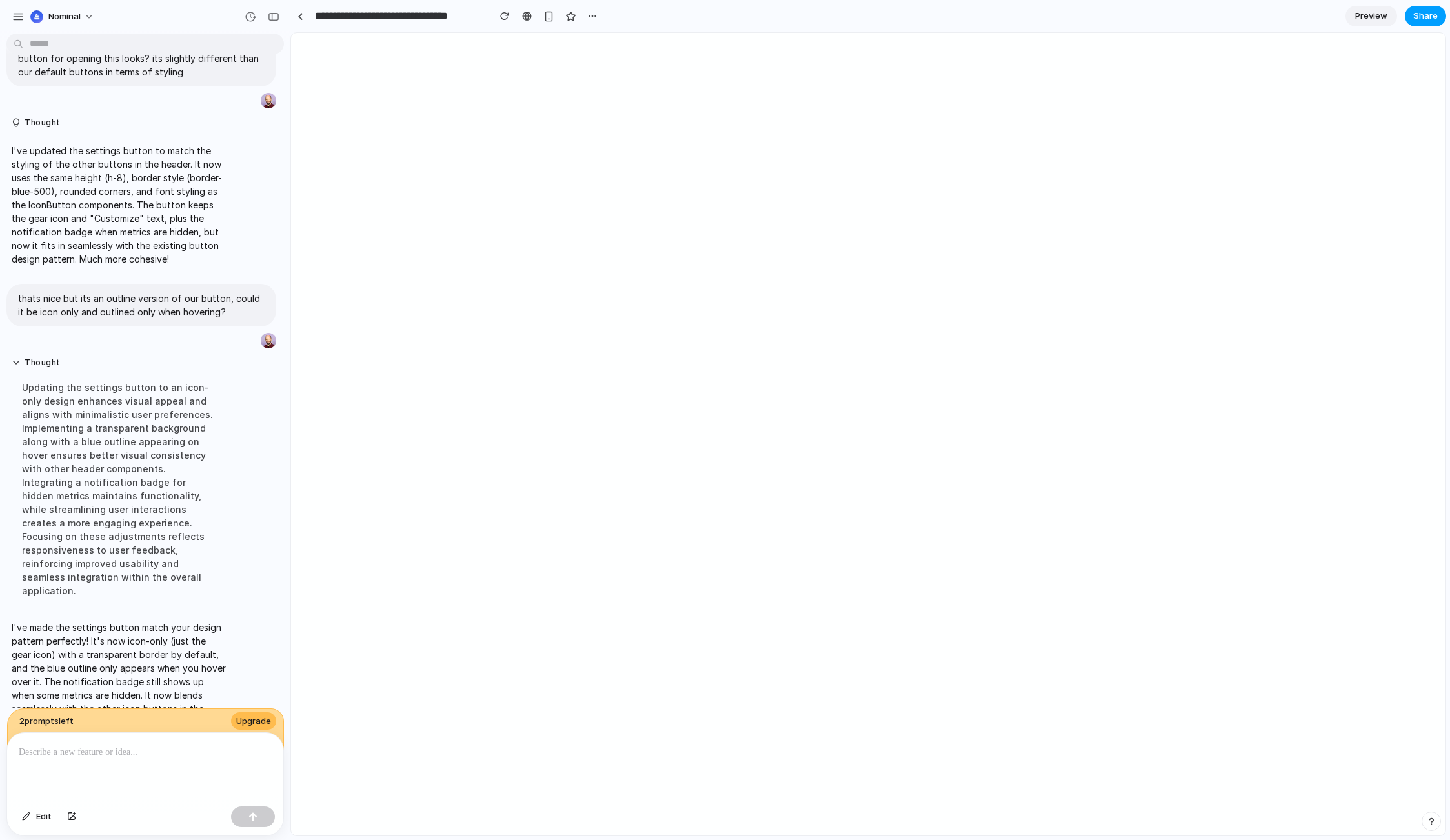
click at [1426, 15] on span "Share" at bounding box center [1426, 17] width 24 height 13
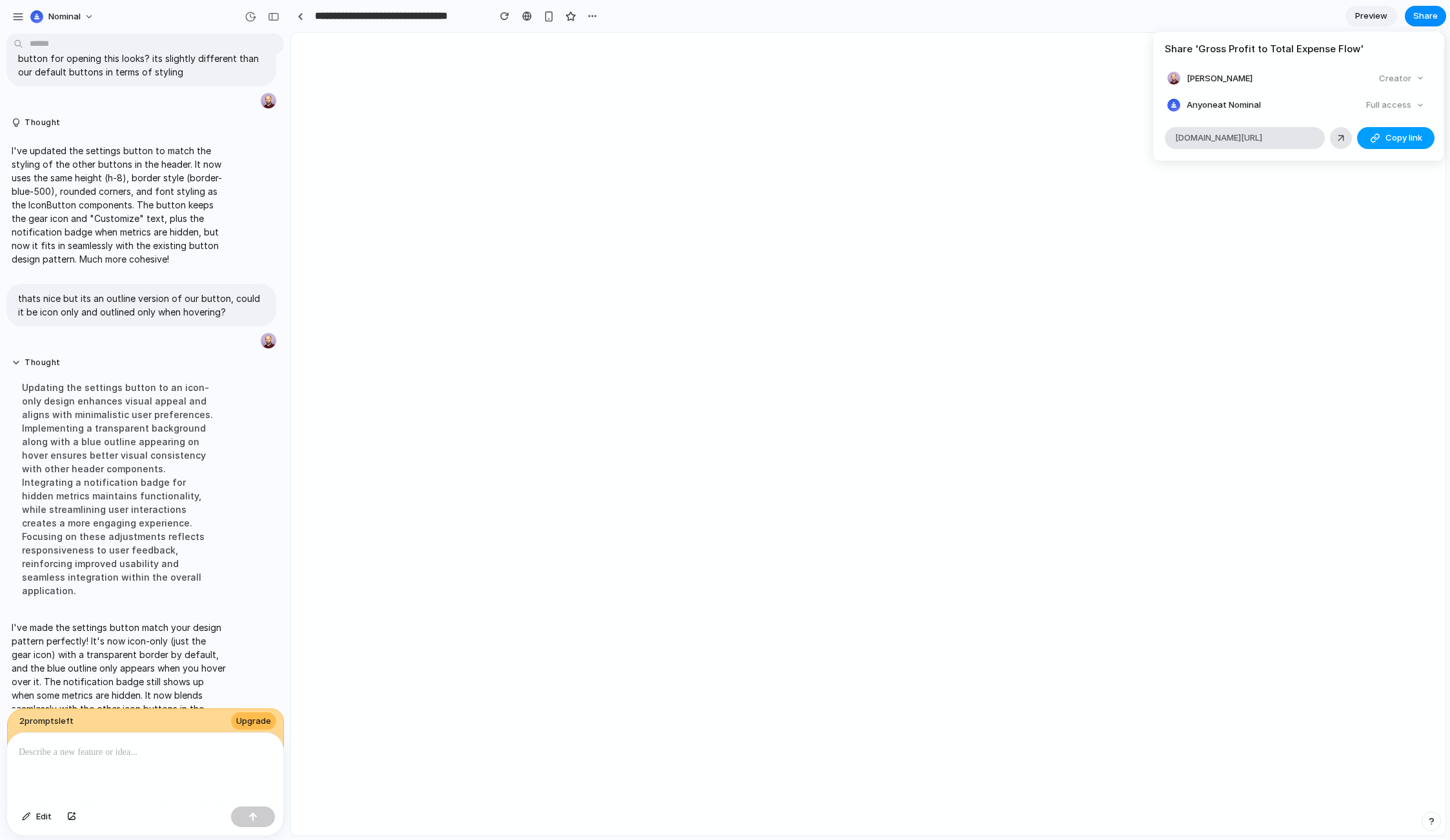
click at [1379, 141] on div "button" at bounding box center [1375, 138] width 11 height 11
